Goal: Download file/media

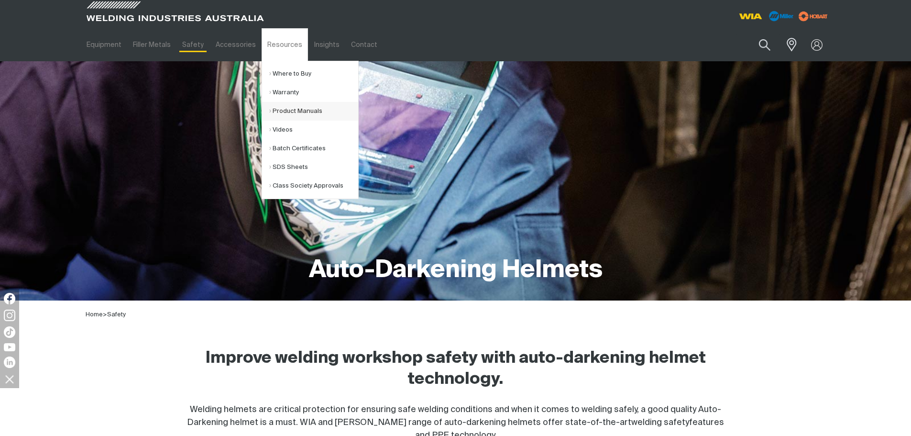
click at [291, 104] on link "Product Manuals" at bounding box center [313, 111] width 89 height 19
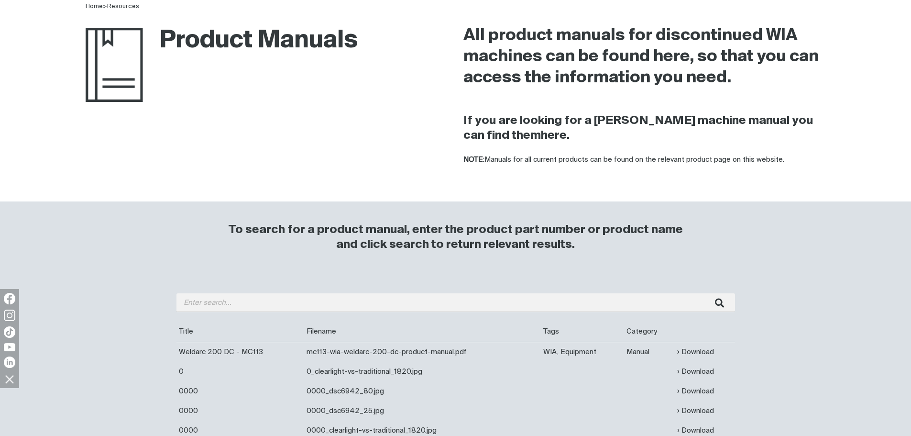
scroll to position [143, 0]
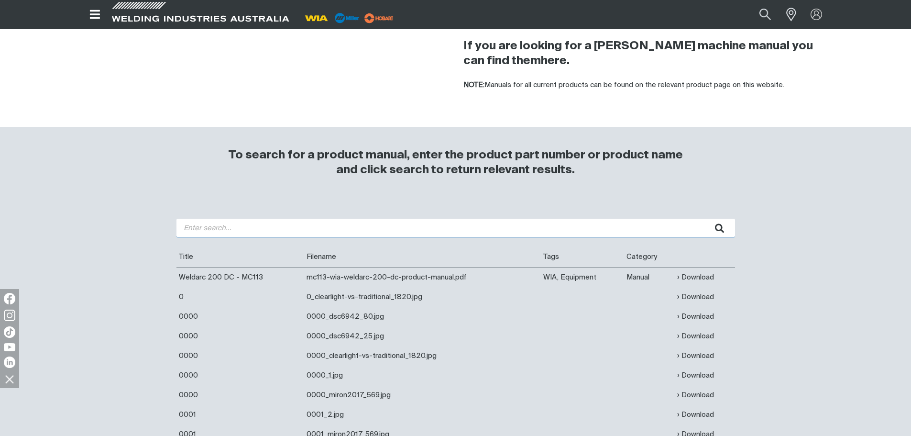
click at [232, 228] on input "search" at bounding box center [455, 228] width 558 height 19
click at [240, 227] on input "search" at bounding box center [455, 228] width 558 height 19
type input "mc112"
click at [705, 219] on button "submit" at bounding box center [720, 228] width 30 height 19
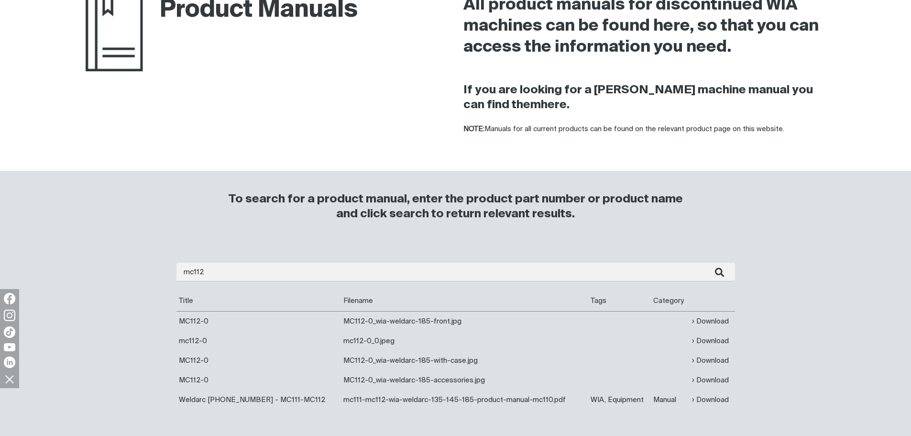
scroll to position [191, 0]
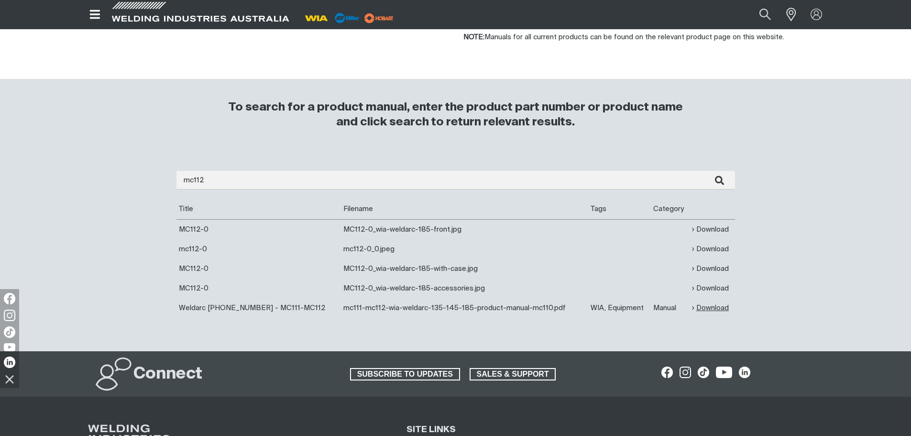
click at [706, 308] on link "Download" at bounding box center [710, 307] width 37 height 11
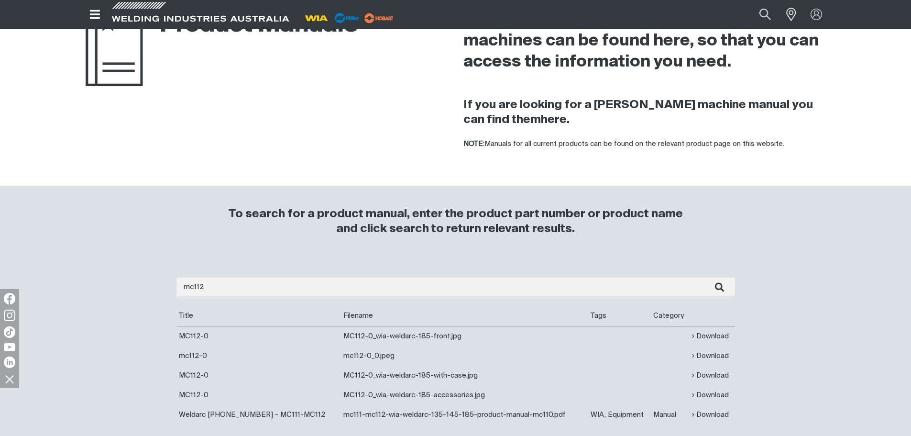
scroll to position [0, 0]
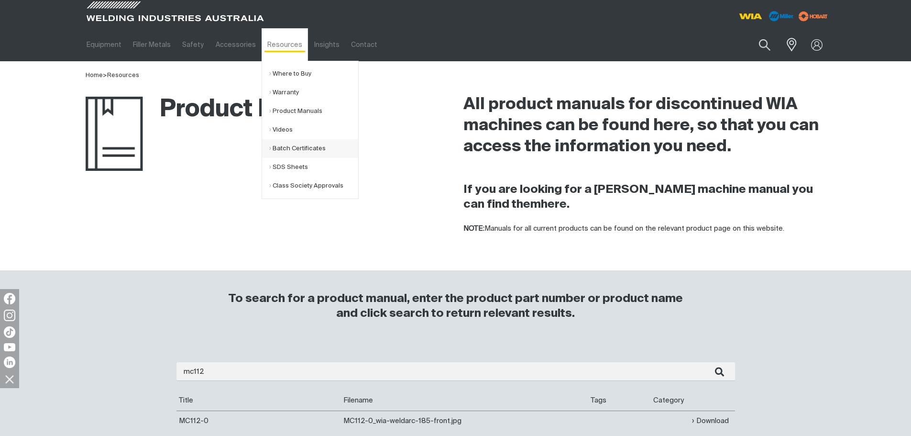
click at [302, 141] on link "Batch Certificates" at bounding box center [313, 148] width 89 height 19
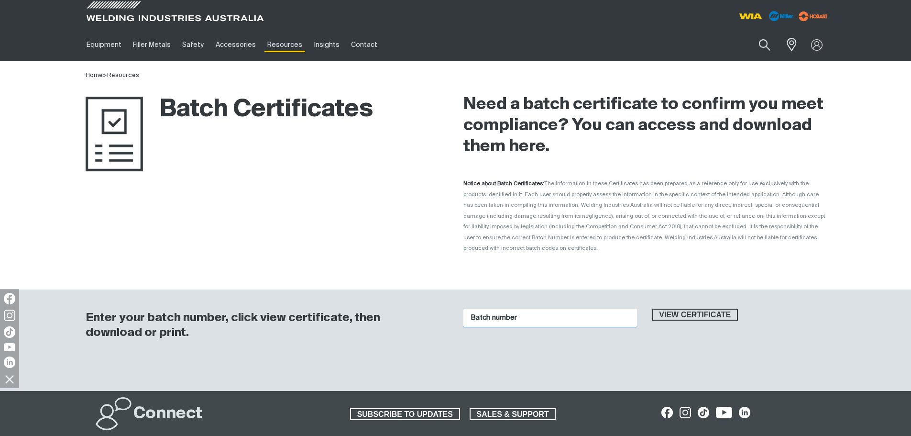
click at [519, 309] on input "Batch number" at bounding box center [550, 317] width 174 height 19
paste input "1016781"
type input "1016781"
click at [652, 308] on button "View certificate" at bounding box center [695, 314] width 86 height 12
